Goal: Browse casually: Explore the website without a specific task or goal

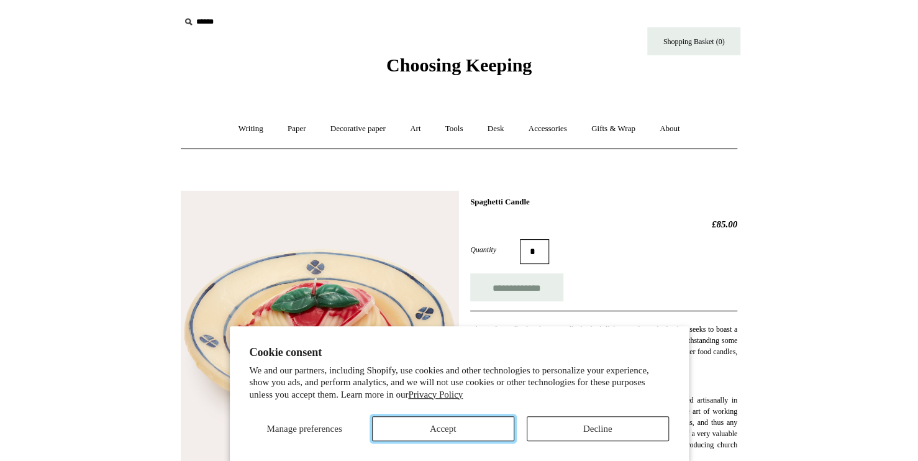
click at [439, 431] on button "Accept" at bounding box center [443, 428] width 142 height 25
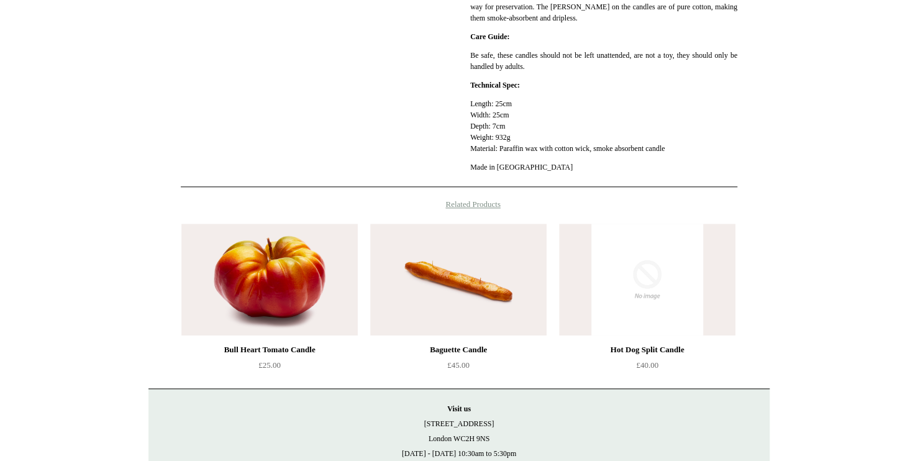
scroll to position [559, 0]
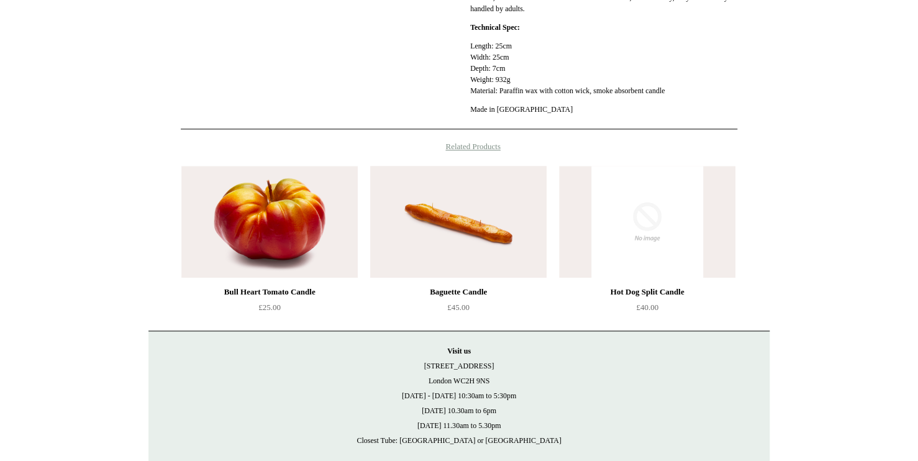
click at [508, 249] on img at bounding box center [458, 222] width 176 height 112
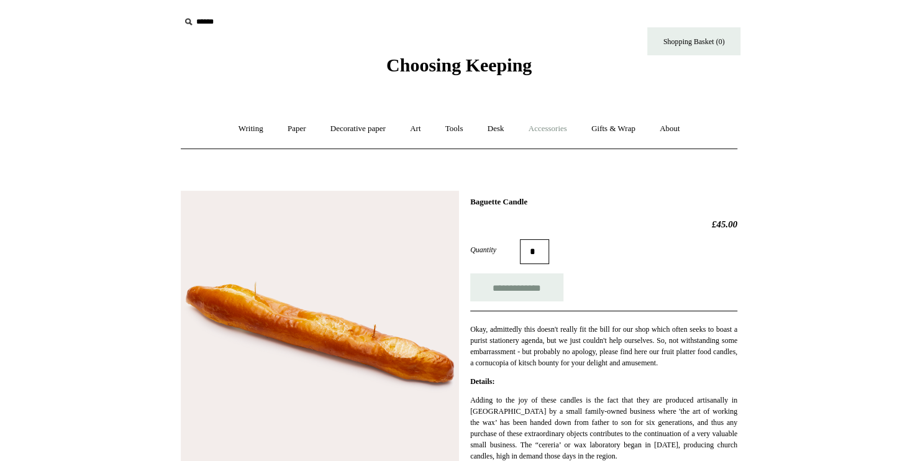
click at [549, 130] on link "Accessories +" at bounding box center [547, 128] width 61 height 33
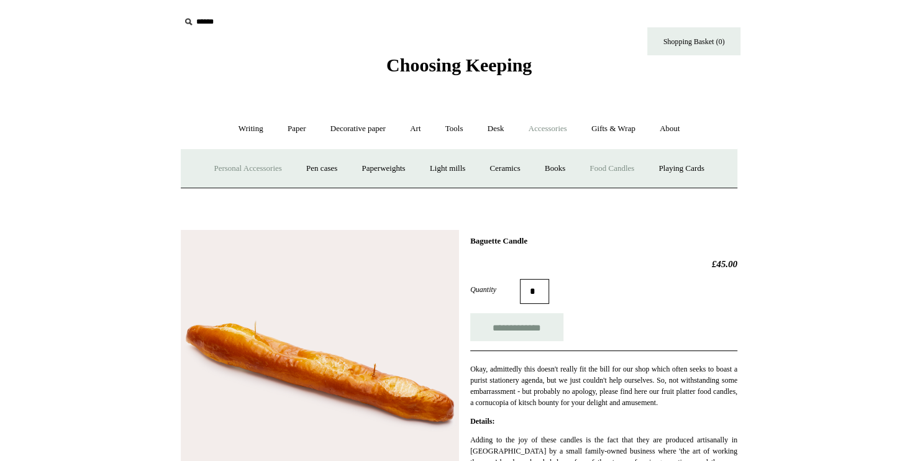
click at [237, 166] on link "Personal Accessories +" at bounding box center [248, 168] width 90 height 33
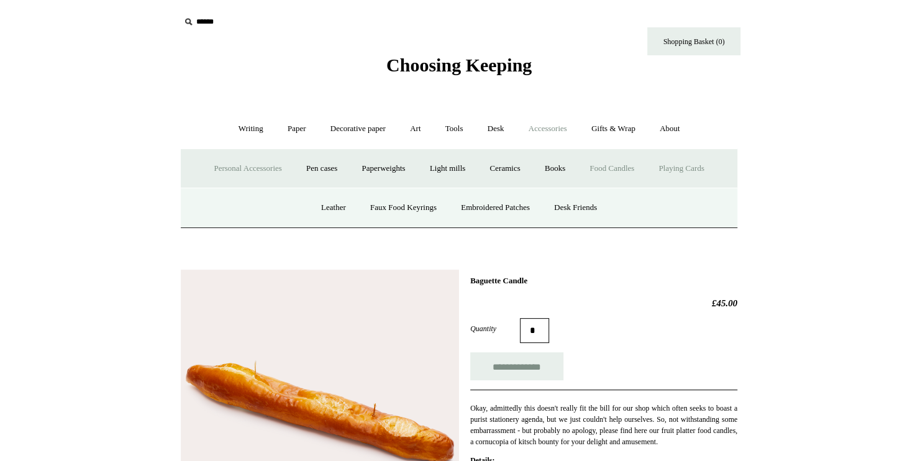
click at [691, 170] on link "Playing Cards" at bounding box center [681, 168] width 68 height 33
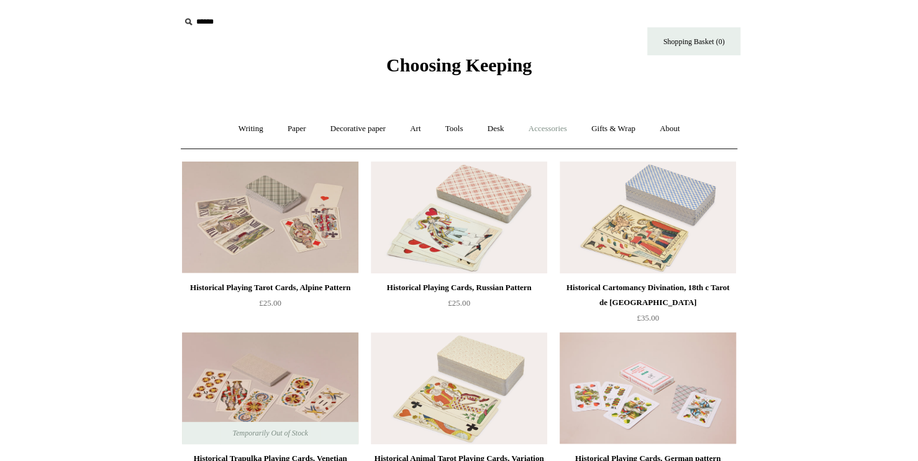
click at [550, 130] on link "Accessories +" at bounding box center [547, 128] width 61 height 33
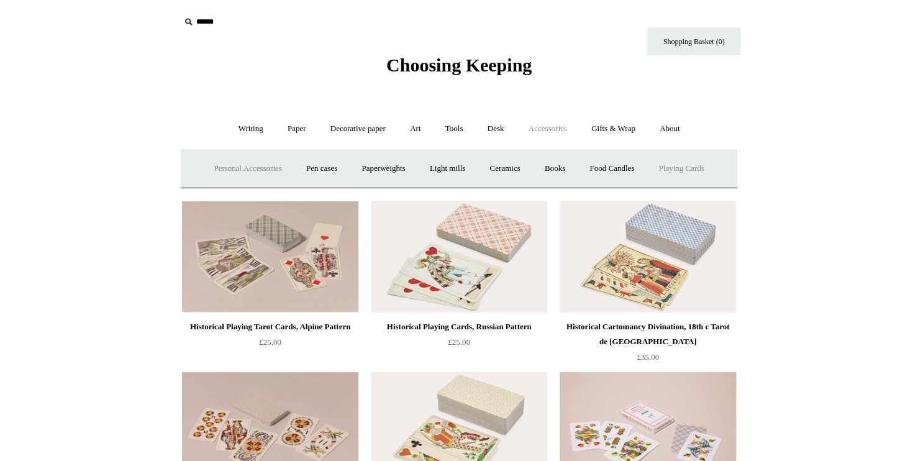
click at [255, 160] on link "Personal Accessories +" at bounding box center [248, 168] width 90 height 33
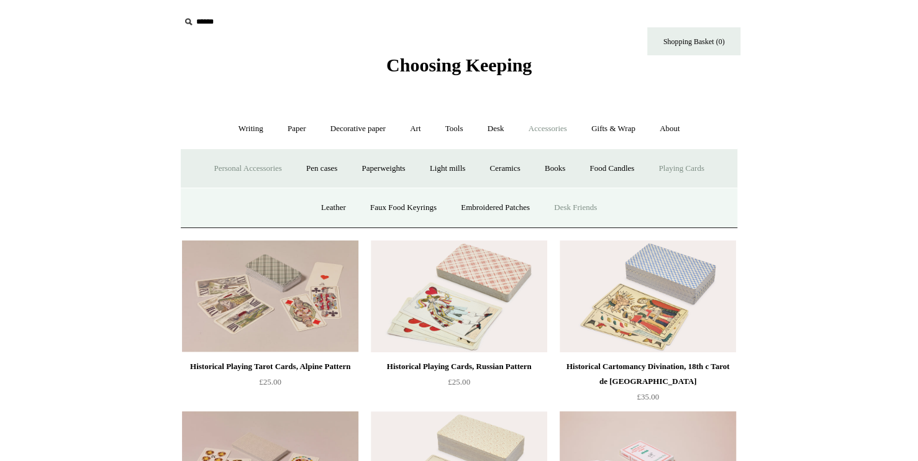
click at [573, 207] on link "Desk Friends" at bounding box center [575, 207] width 65 height 33
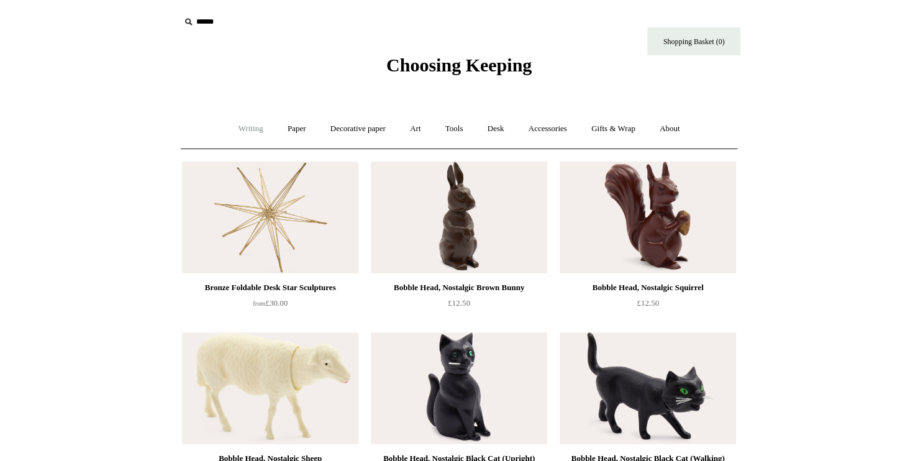
click at [256, 133] on link "Writing +" at bounding box center [250, 128] width 47 height 33
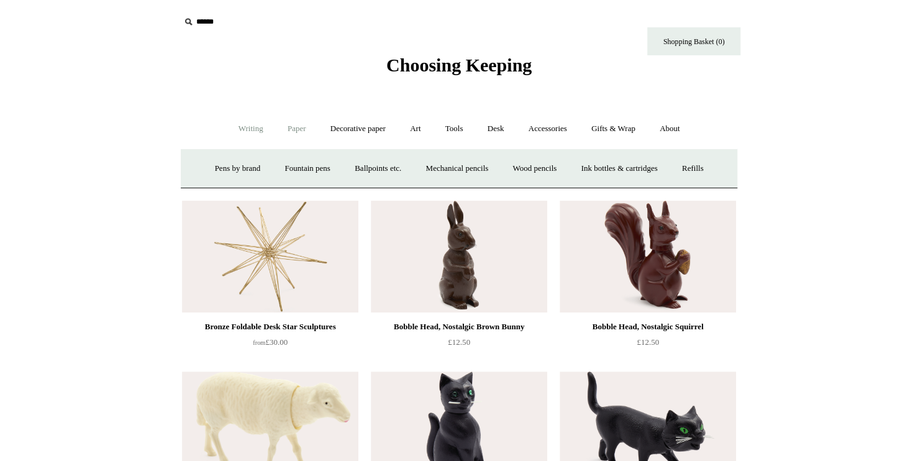
click at [288, 133] on link "Paper +" at bounding box center [296, 128] width 41 height 33
click at [277, 170] on link "Notebooks +" at bounding box center [285, 168] width 57 height 33
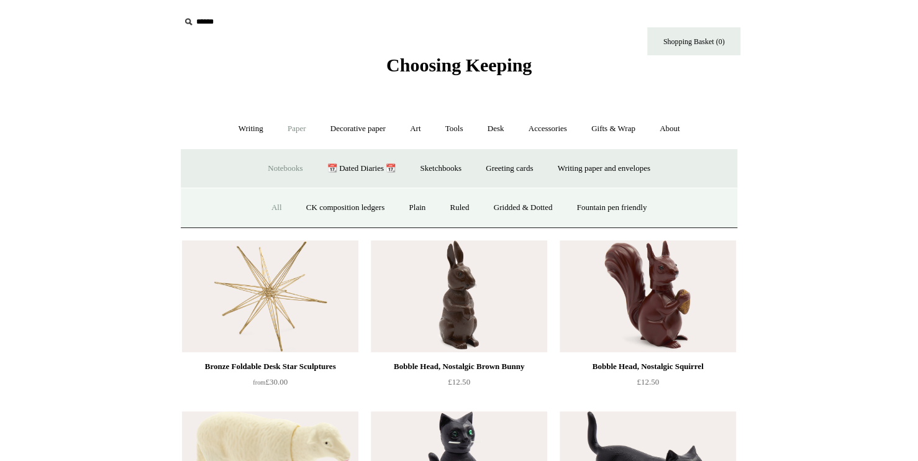
click at [271, 210] on link "All" at bounding box center [276, 207] width 33 height 33
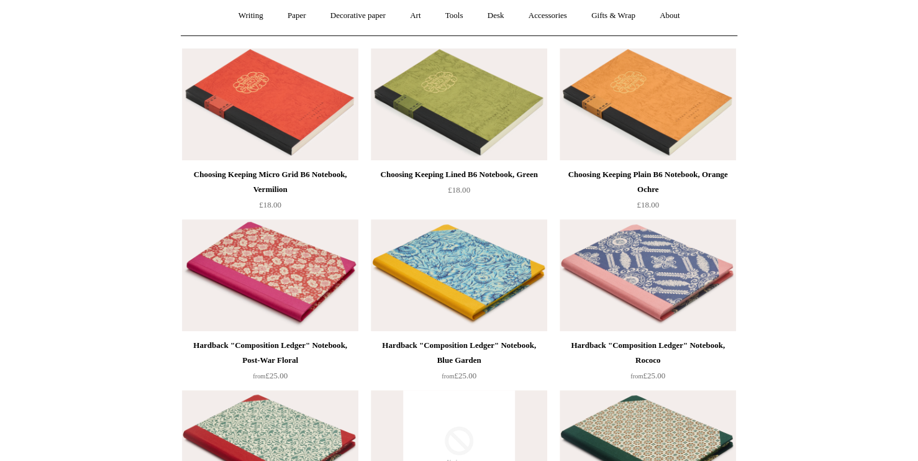
scroll to position [124, 0]
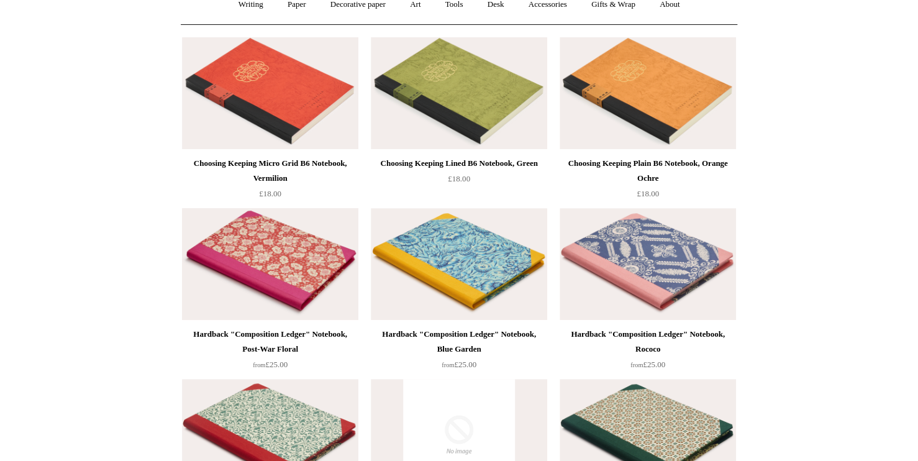
click at [306, 219] on img at bounding box center [270, 264] width 176 height 112
